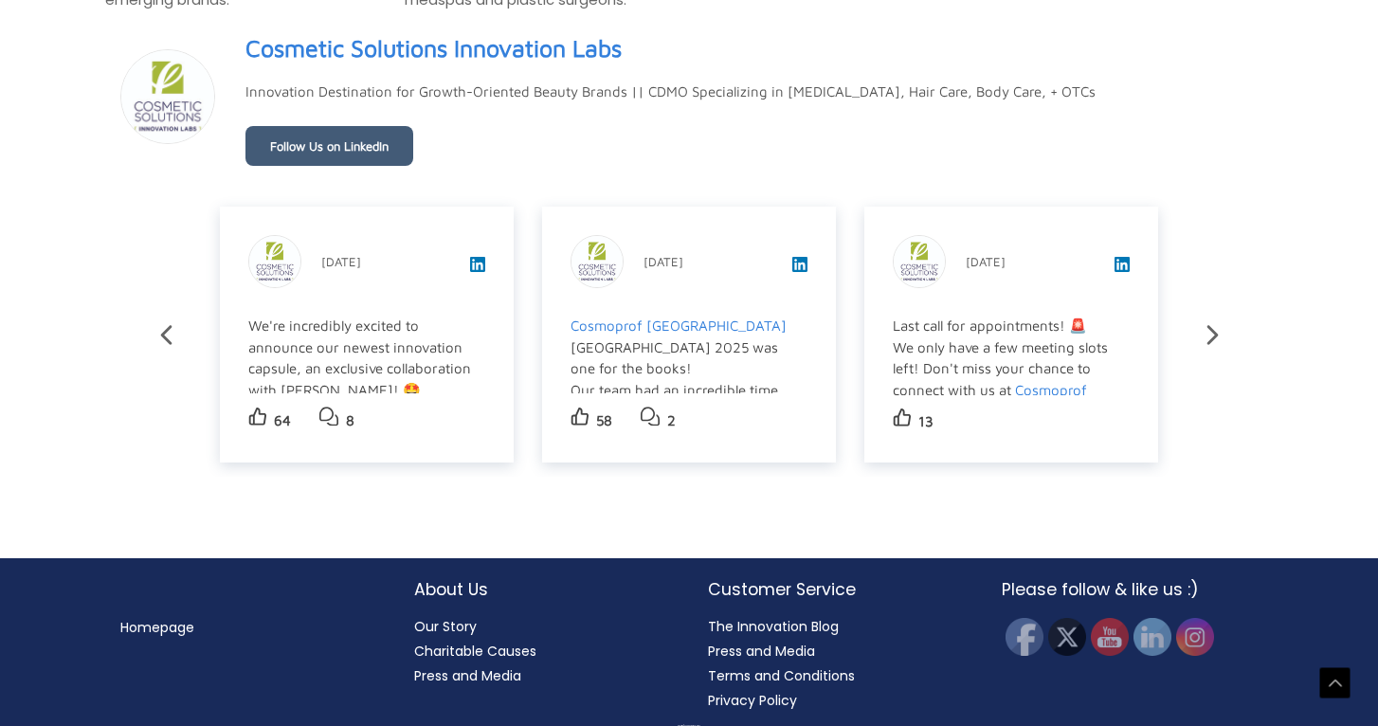
scroll to position [3267, 0]
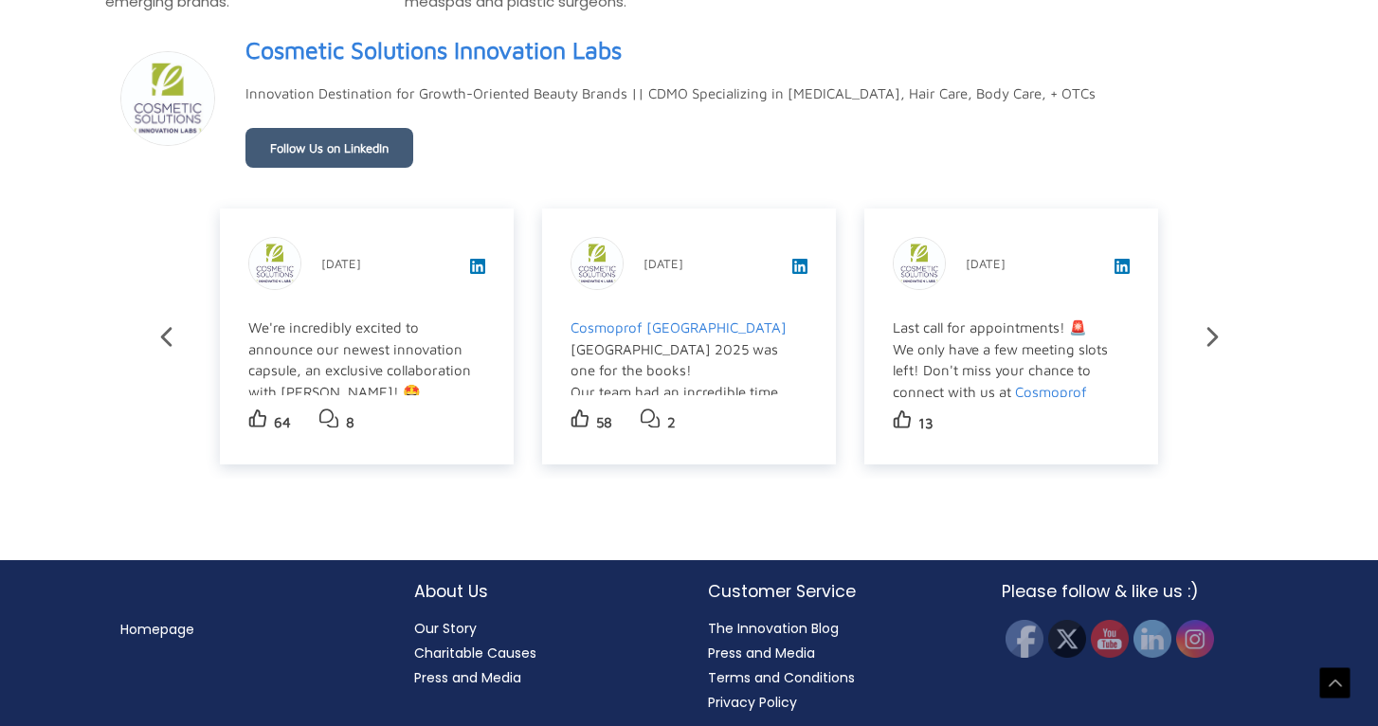
click at [438, 619] on link "Our Story" at bounding box center [445, 628] width 63 height 19
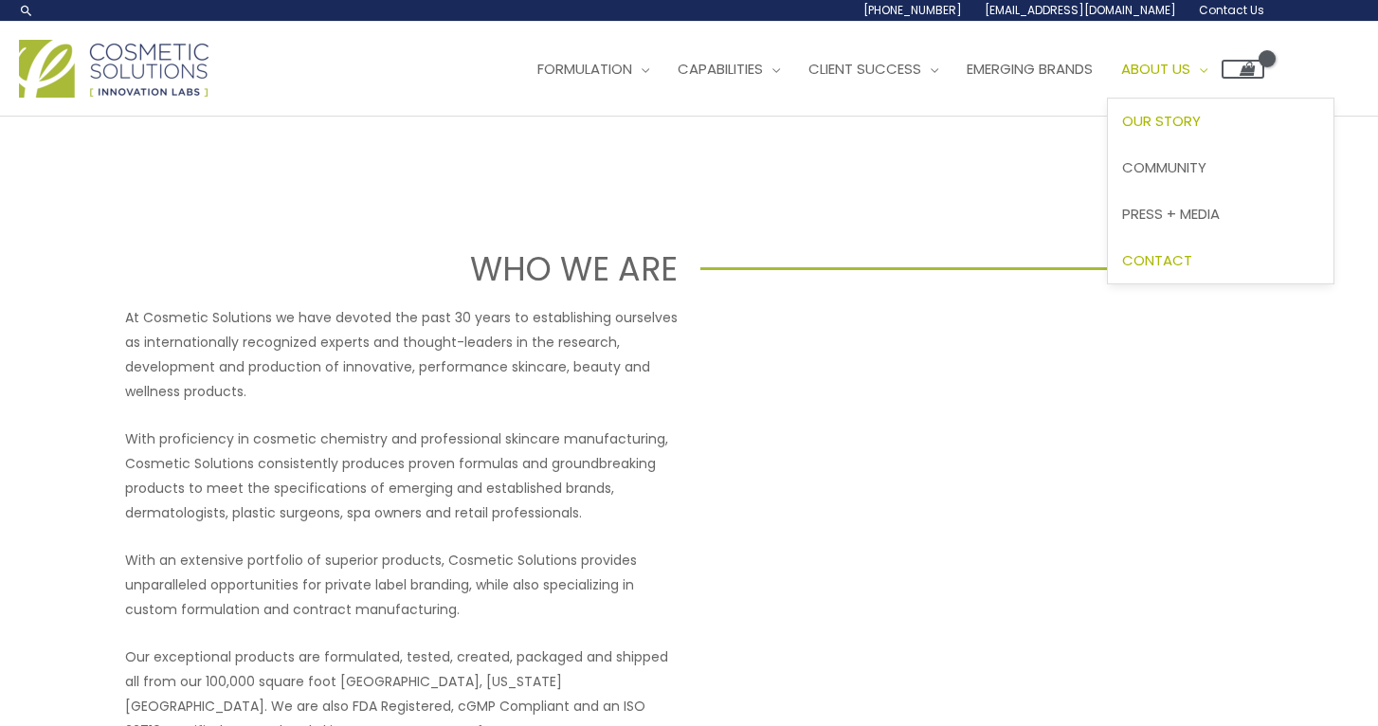
click at [1192, 259] on span "Contact" at bounding box center [1157, 260] width 70 height 20
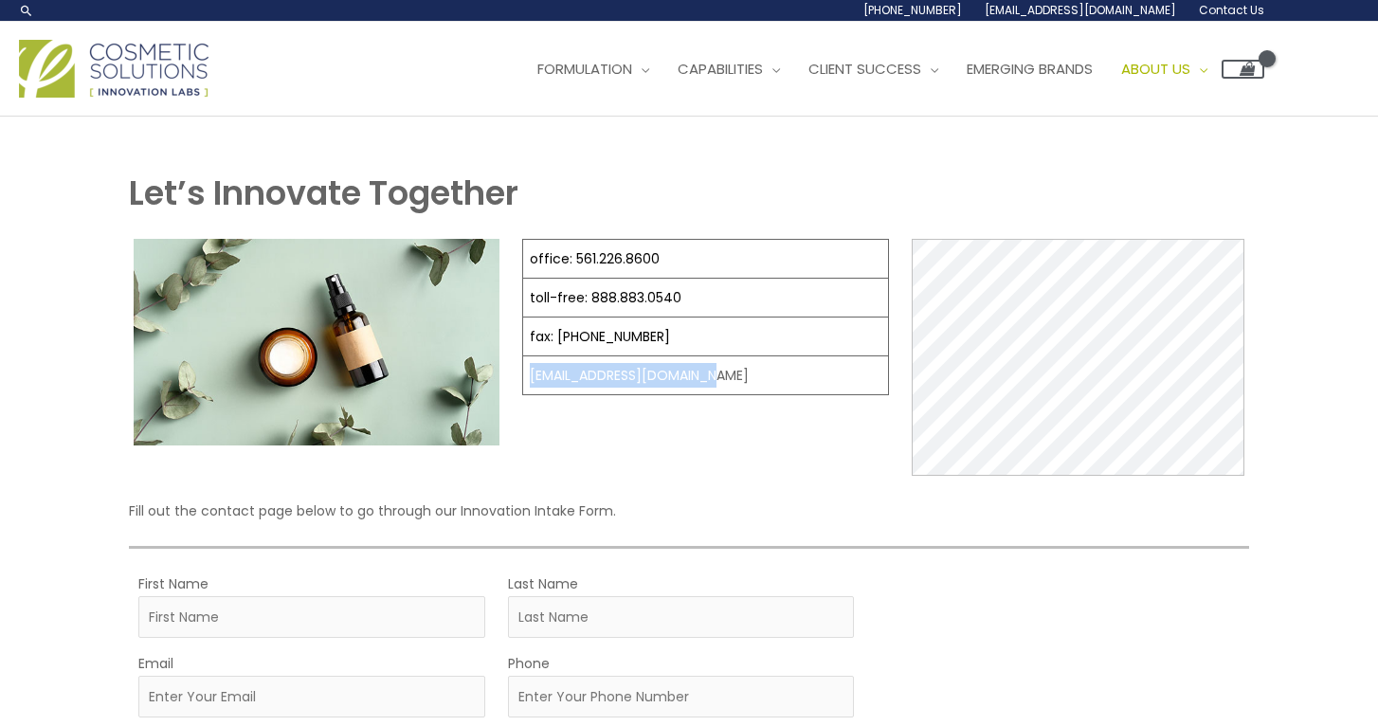
drag, startPoint x: 715, startPoint y: 367, endPoint x: 529, endPoint y: 377, distance: 187.0
click at [529, 377] on td "[EMAIL_ADDRESS][DOMAIN_NAME]" at bounding box center [705, 375] width 365 height 39
copy td "[EMAIL_ADDRESS][DOMAIN_NAME]"
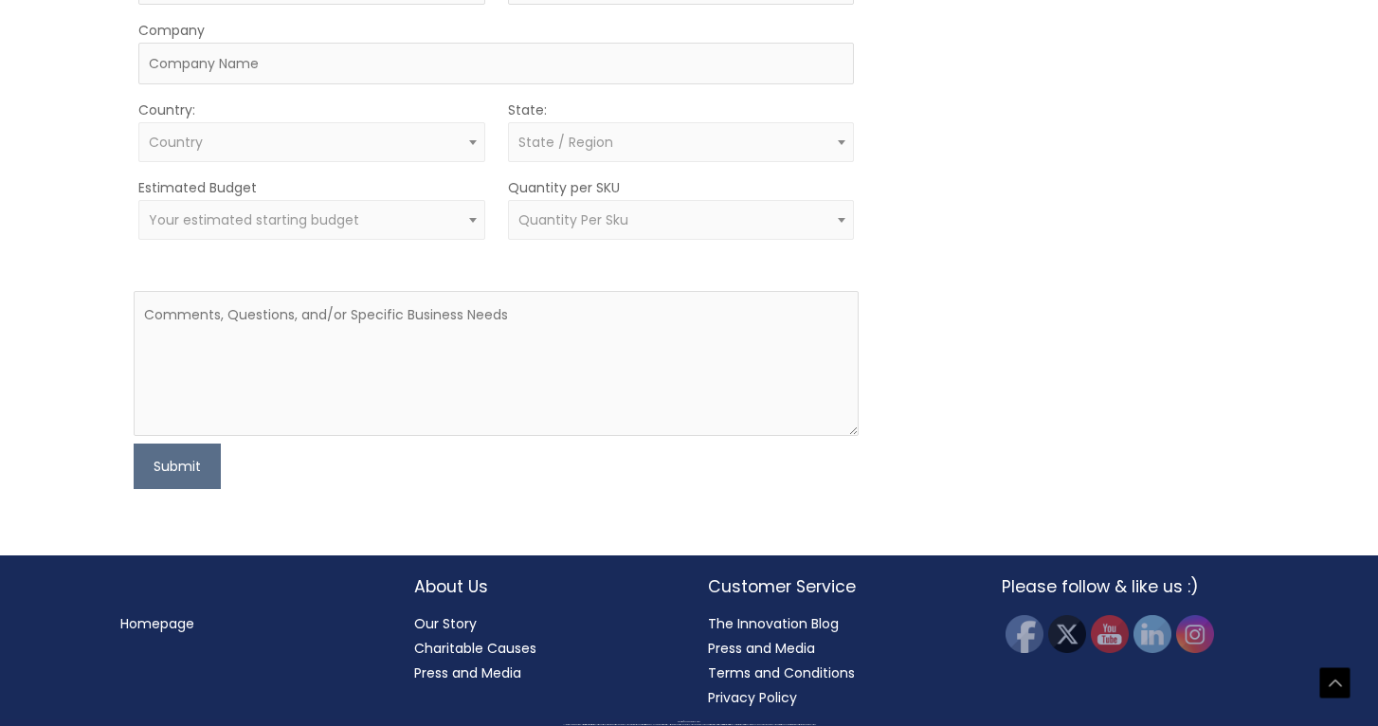
scroll to position [712, 0]
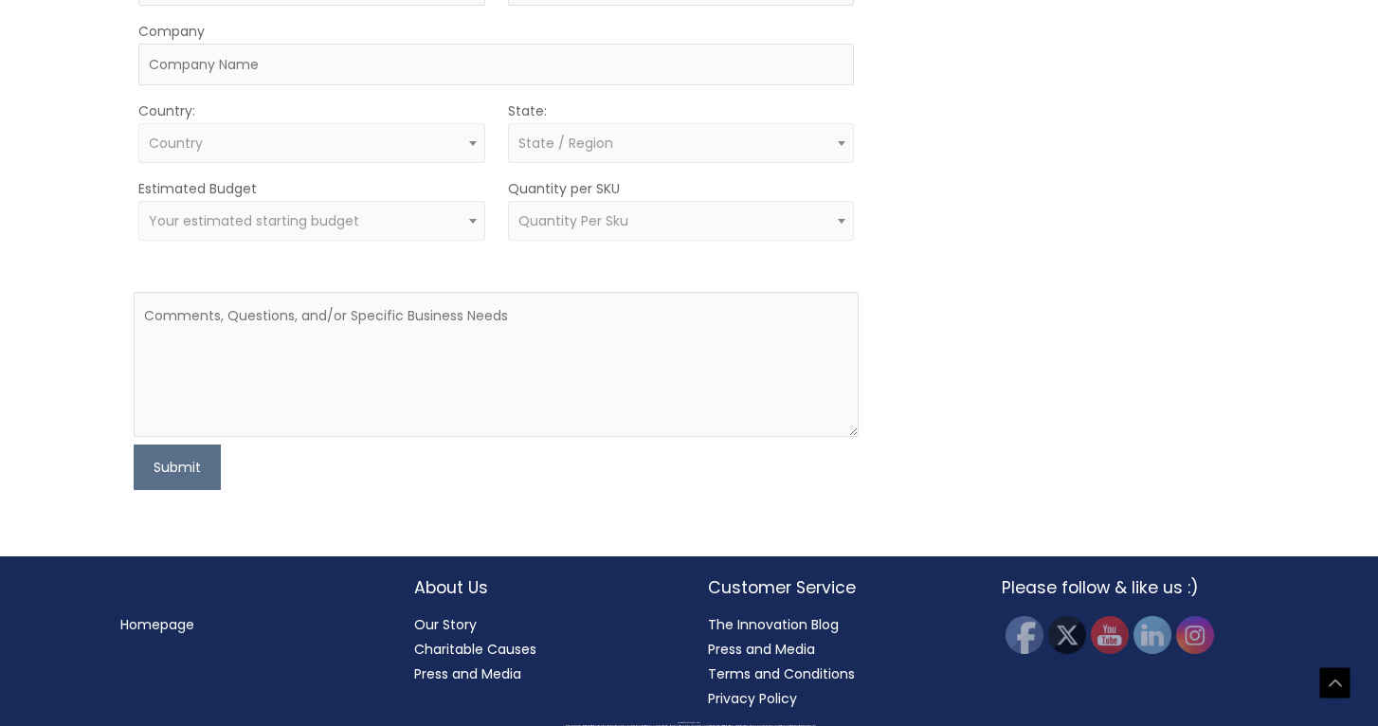
click at [750, 695] on link "Privacy Policy" at bounding box center [752, 698] width 89 height 19
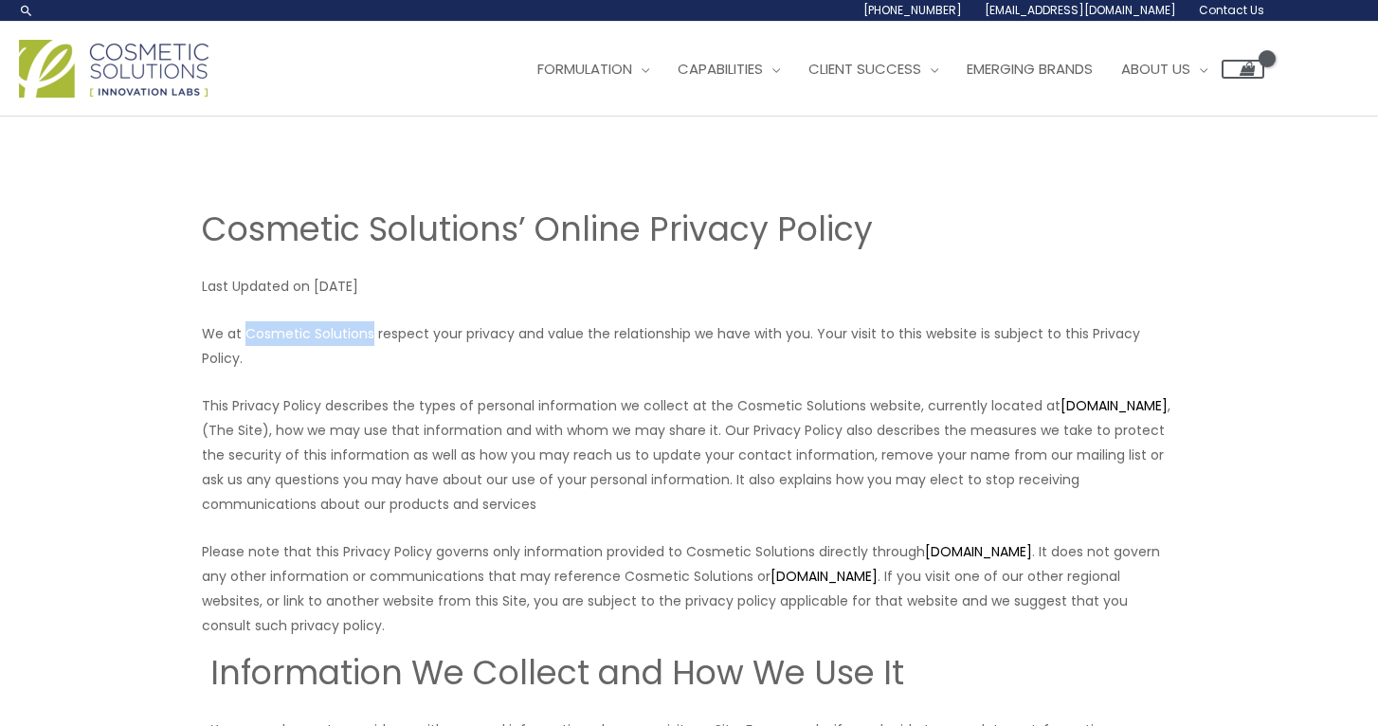
drag, startPoint x: 245, startPoint y: 337, endPoint x: 372, endPoint y: 333, distance: 127.1
click at [371, 333] on p "We at Cosmetic Solutions respect your privacy and value the relationship we hav…" at bounding box center [689, 345] width 974 height 49
copy p "Cosmetic Solutions"
